Goal: Find specific page/section: Find specific page/section

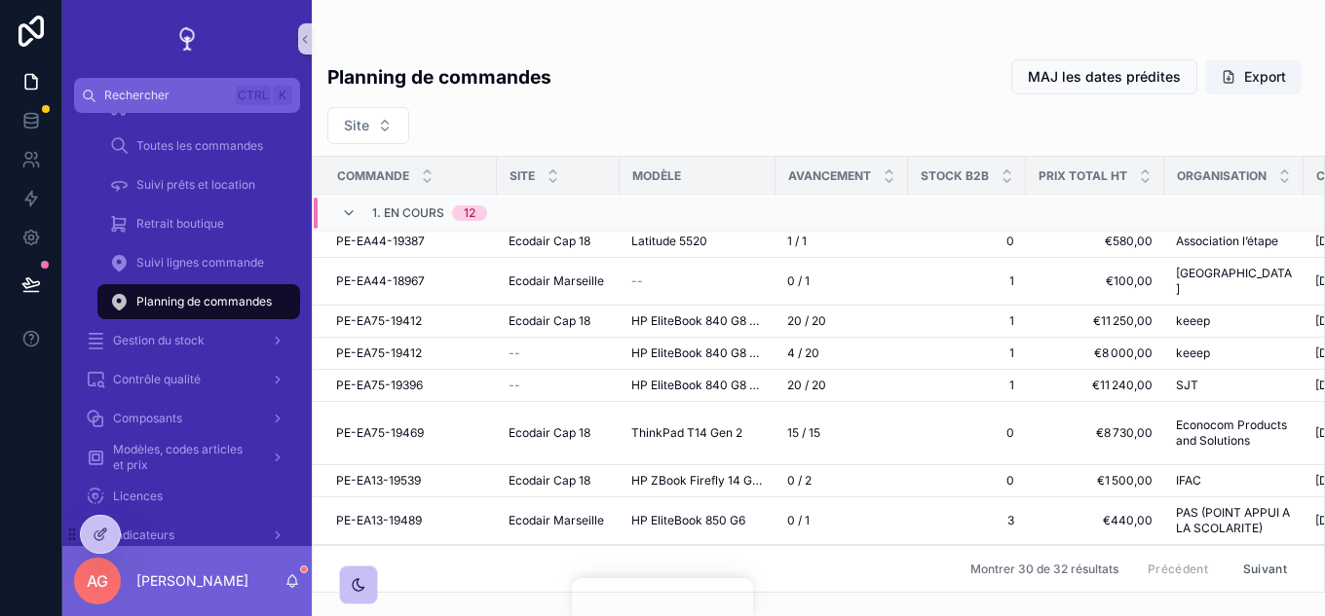
scroll to position [383, 0]
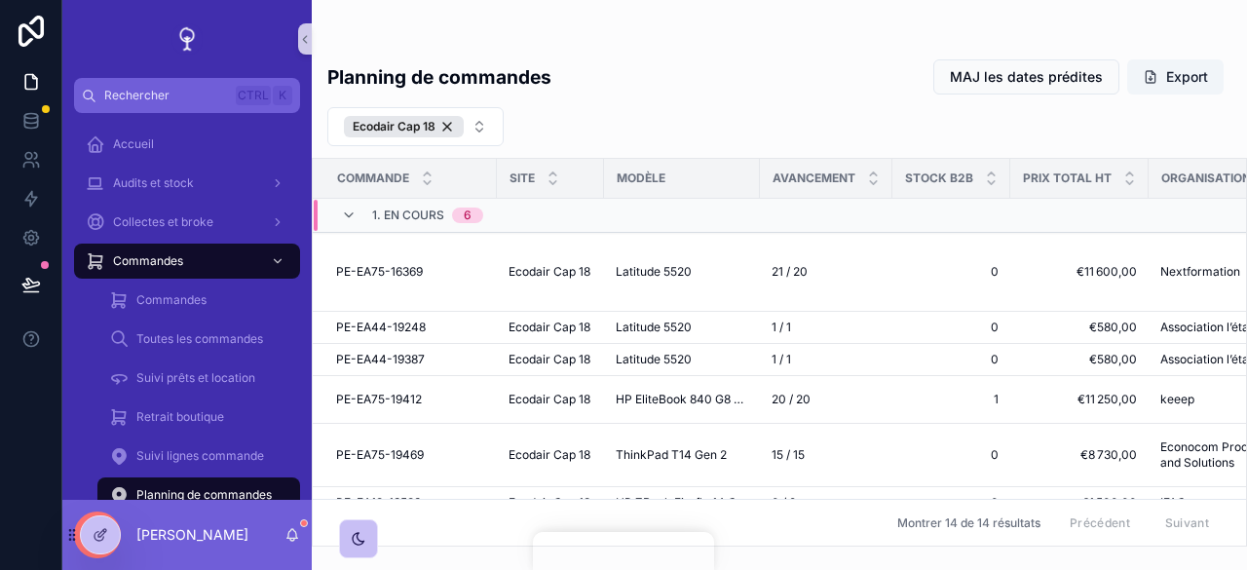
scroll to position [117, 561]
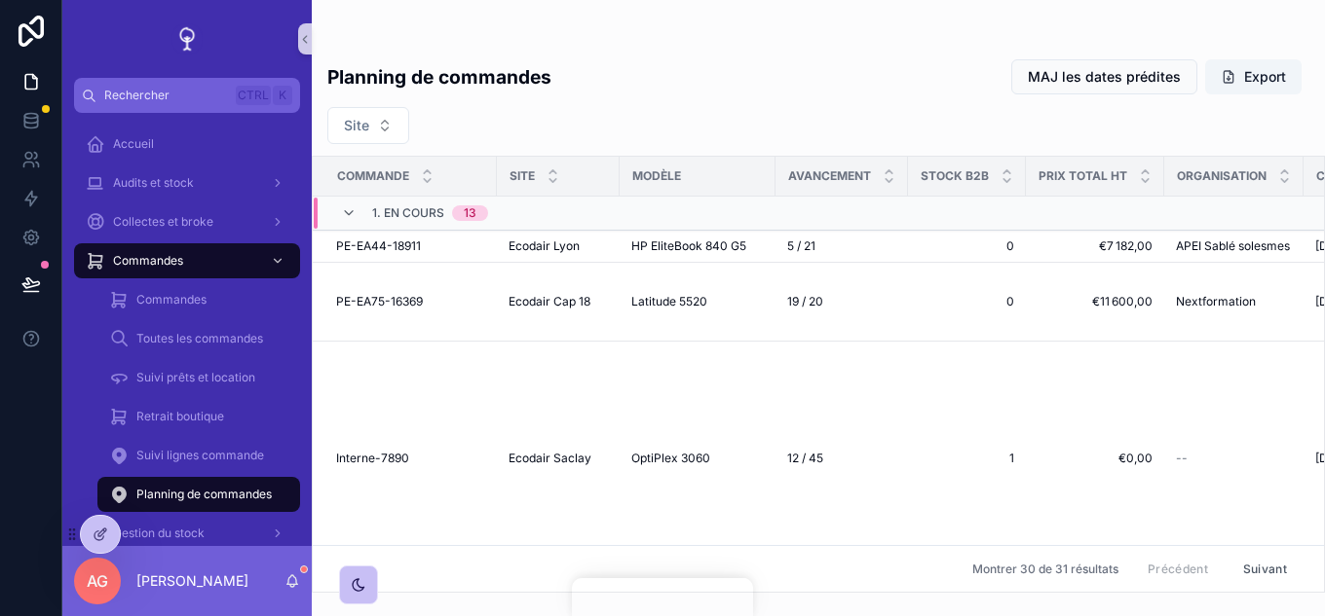
scroll to position [383, 0]
